Goal: Task Accomplishment & Management: Use online tool/utility

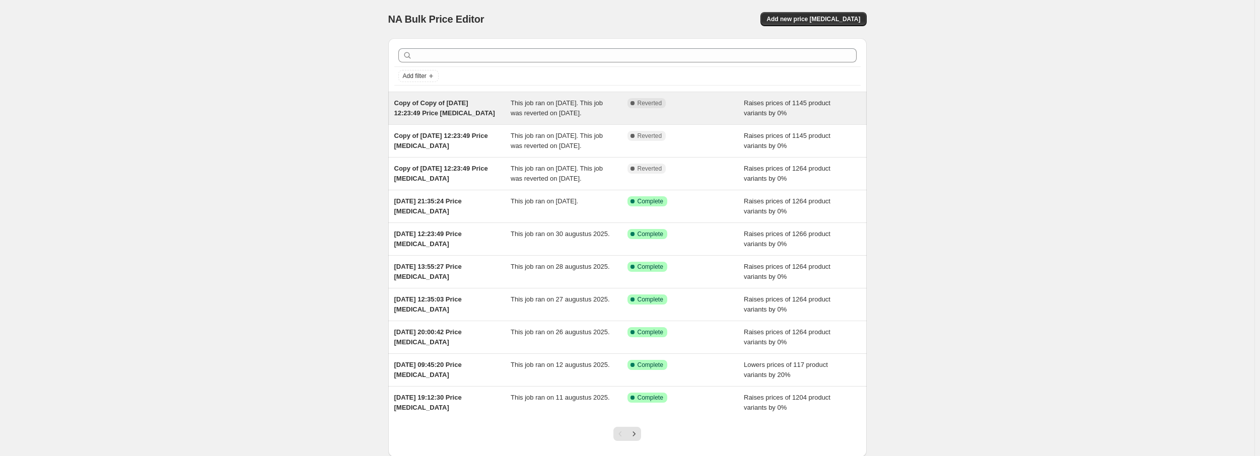
click at [494, 112] on div "Copy of Copy of [DATE] 12:23:49 Price [MEDICAL_DATA]" at bounding box center [452, 108] width 117 height 20
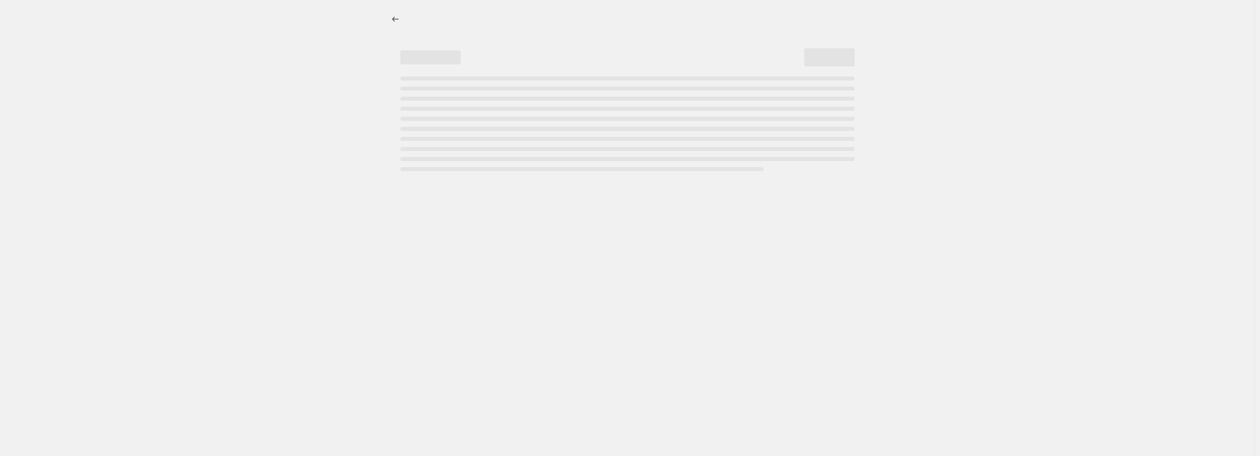
select select "percentage"
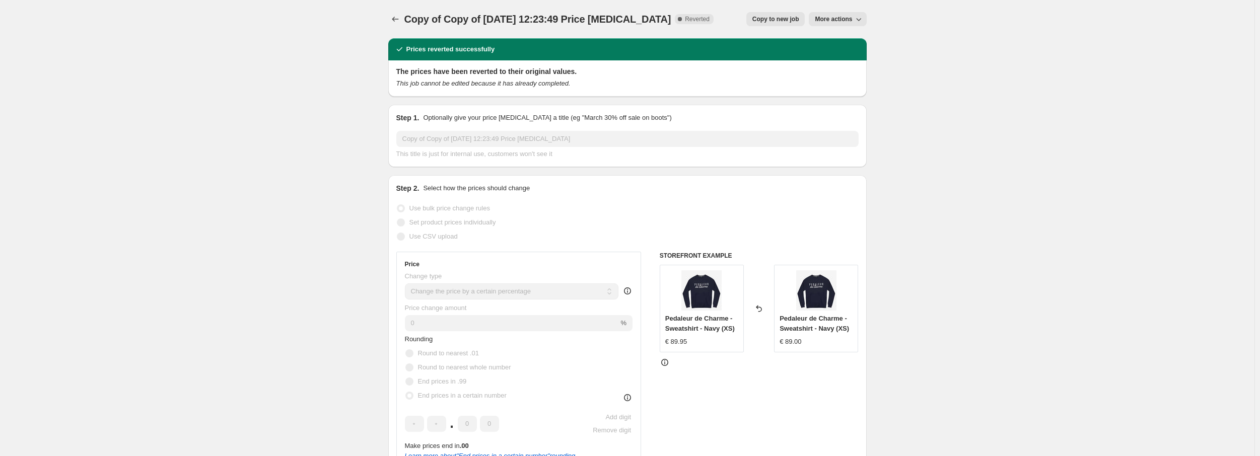
click at [841, 16] on span "More actions" at bounding box center [833, 19] width 37 height 8
drag, startPoint x: 912, startPoint y: 21, endPoint x: 872, endPoint y: 23, distance: 40.3
click at [398, 14] on button "Price change jobs" at bounding box center [395, 19] width 14 height 14
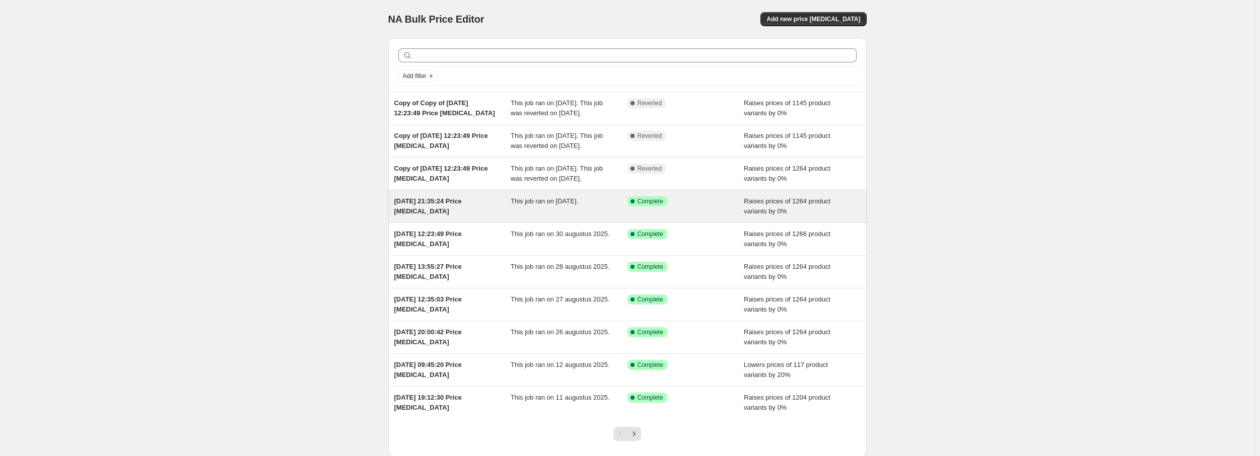
click at [497, 216] on div "[DATE] 21:35:24 Price [MEDICAL_DATA]" at bounding box center [452, 206] width 117 height 20
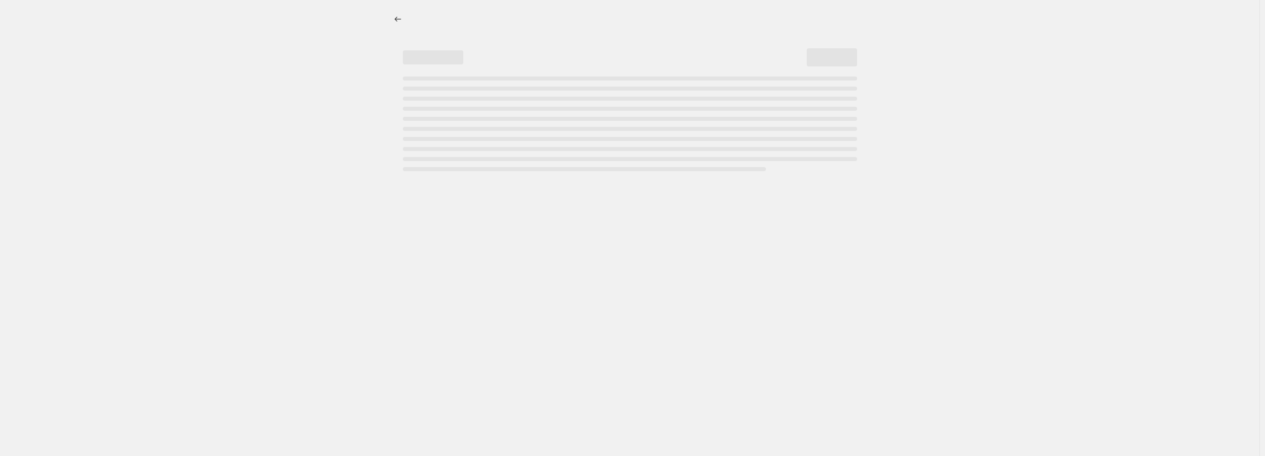
select select "percentage"
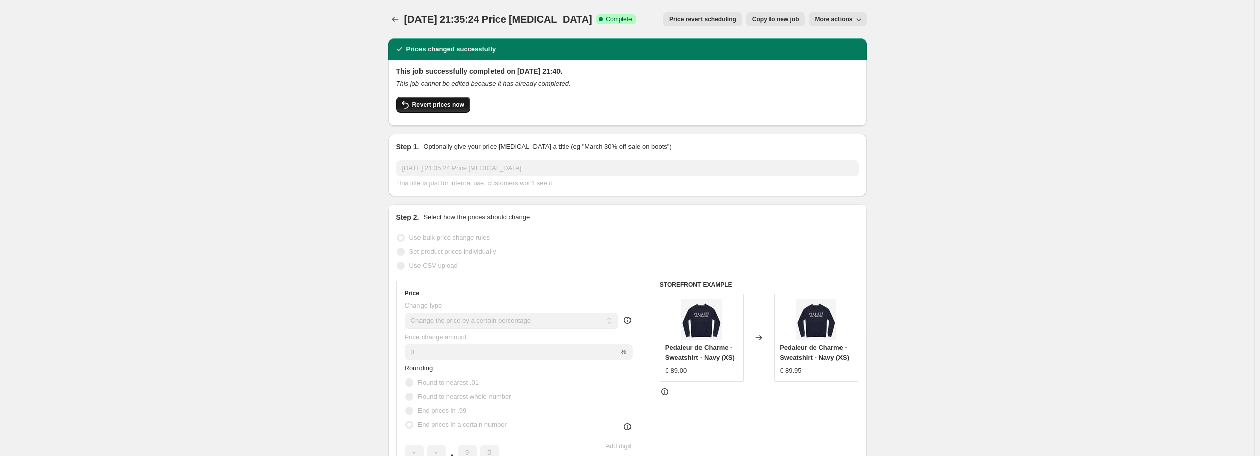
click at [455, 104] on span "Revert prices now" at bounding box center [438, 105] width 52 height 8
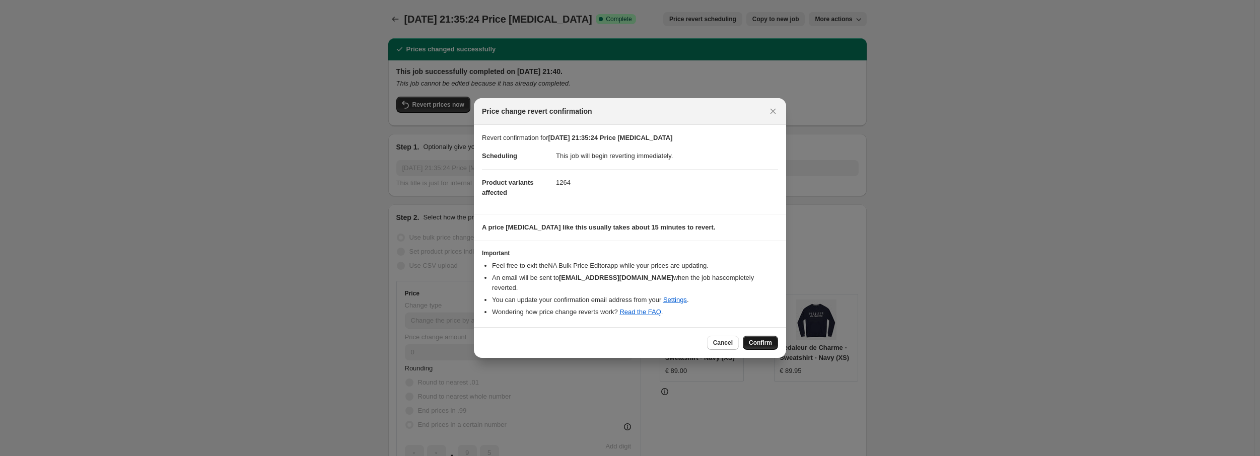
click at [771, 340] on button "Confirm" at bounding box center [760, 343] width 35 height 14
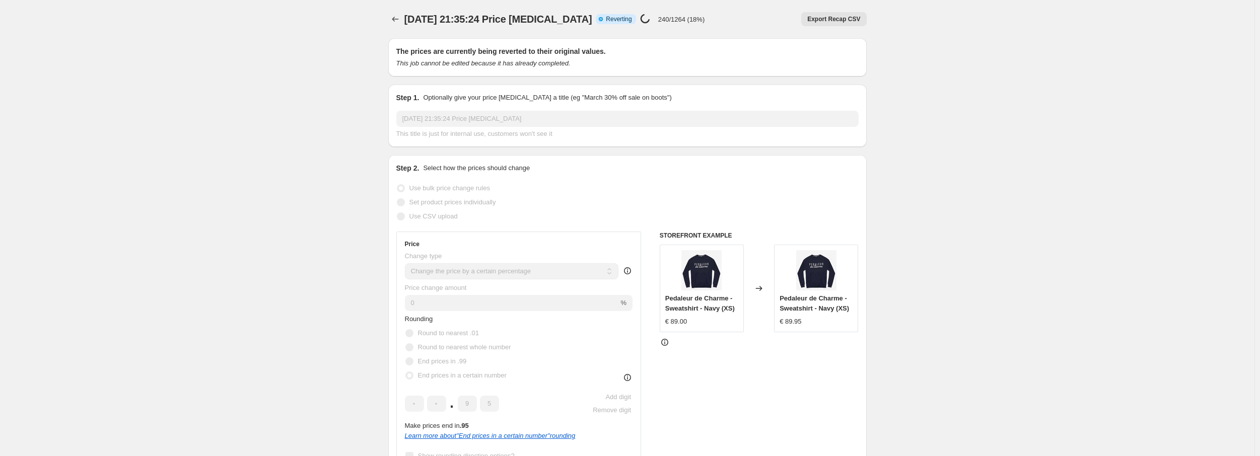
drag, startPoint x: 1053, startPoint y: 128, endPoint x: 1035, endPoint y: 125, distance: 18.3
